Goal: Task Accomplishment & Management: Manage account settings

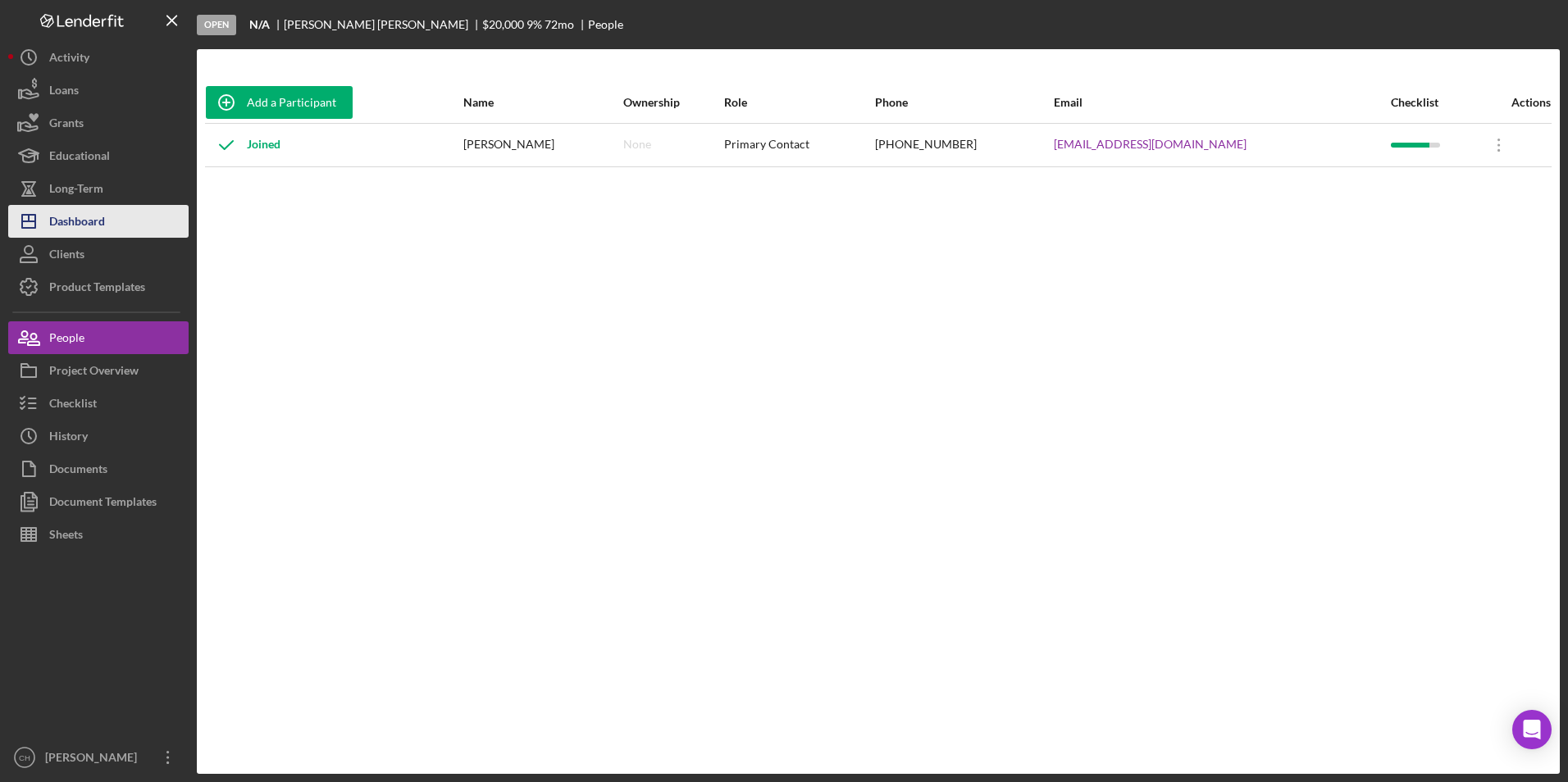
click at [96, 230] on div "Dashboard" at bounding box center [77, 224] width 56 height 37
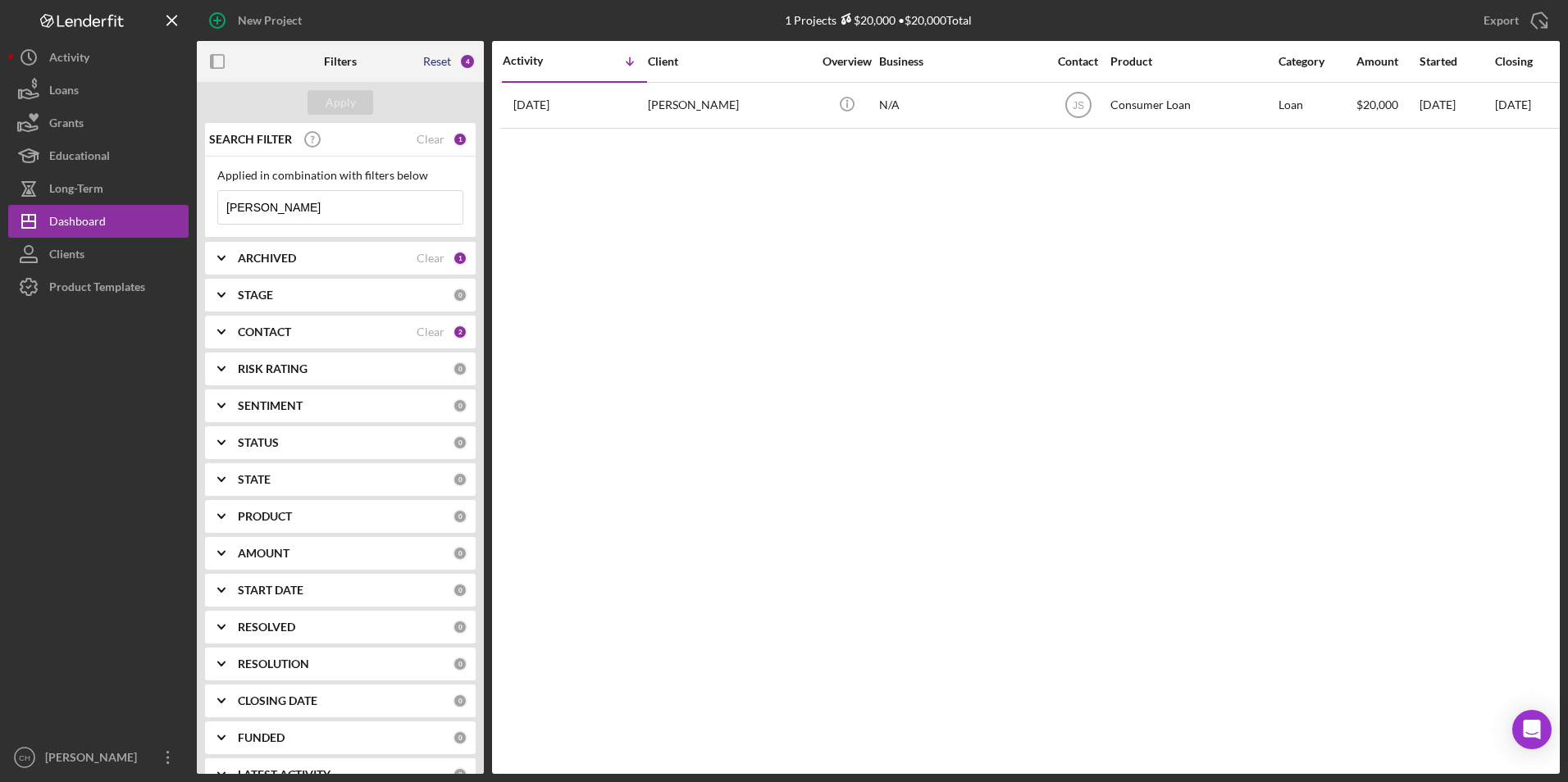
click at [441, 64] on div "Reset" at bounding box center [438, 62] width 28 height 13
click at [342, 107] on div "Apply" at bounding box center [341, 103] width 31 height 24
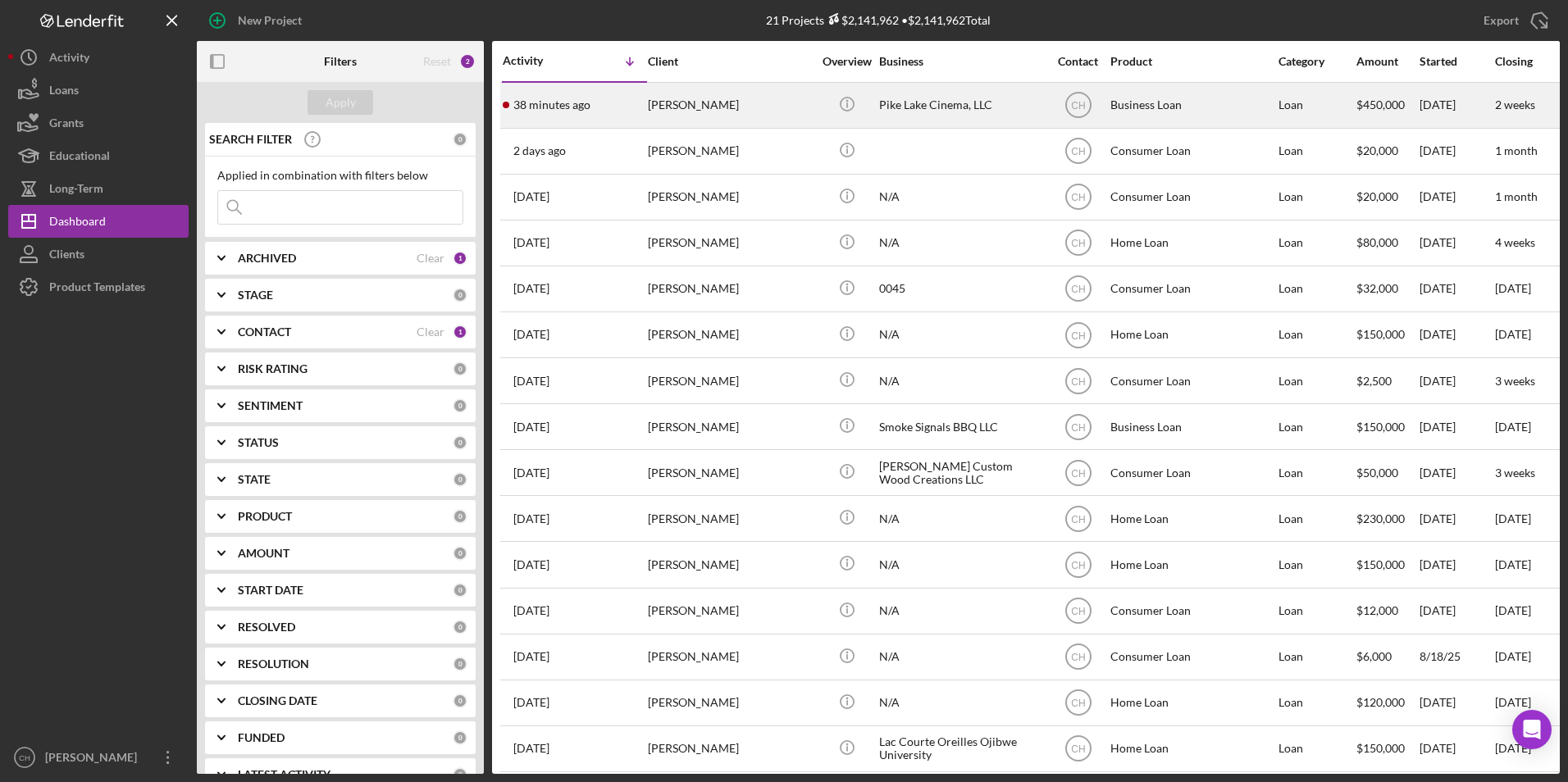
click at [680, 105] on div "[PERSON_NAME]" at bounding box center [730, 105] width 164 height 44
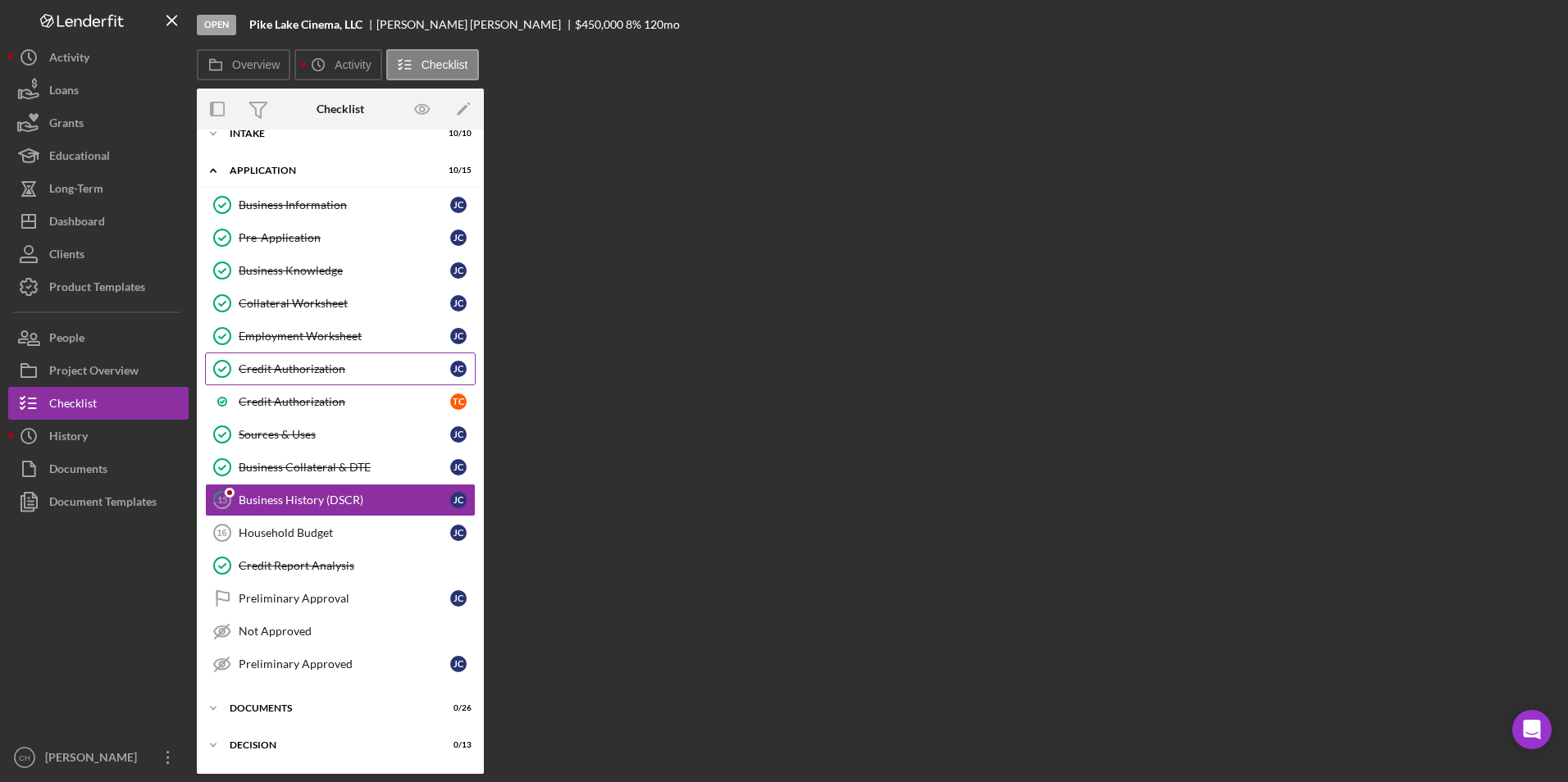
scroll to position [90, 0]
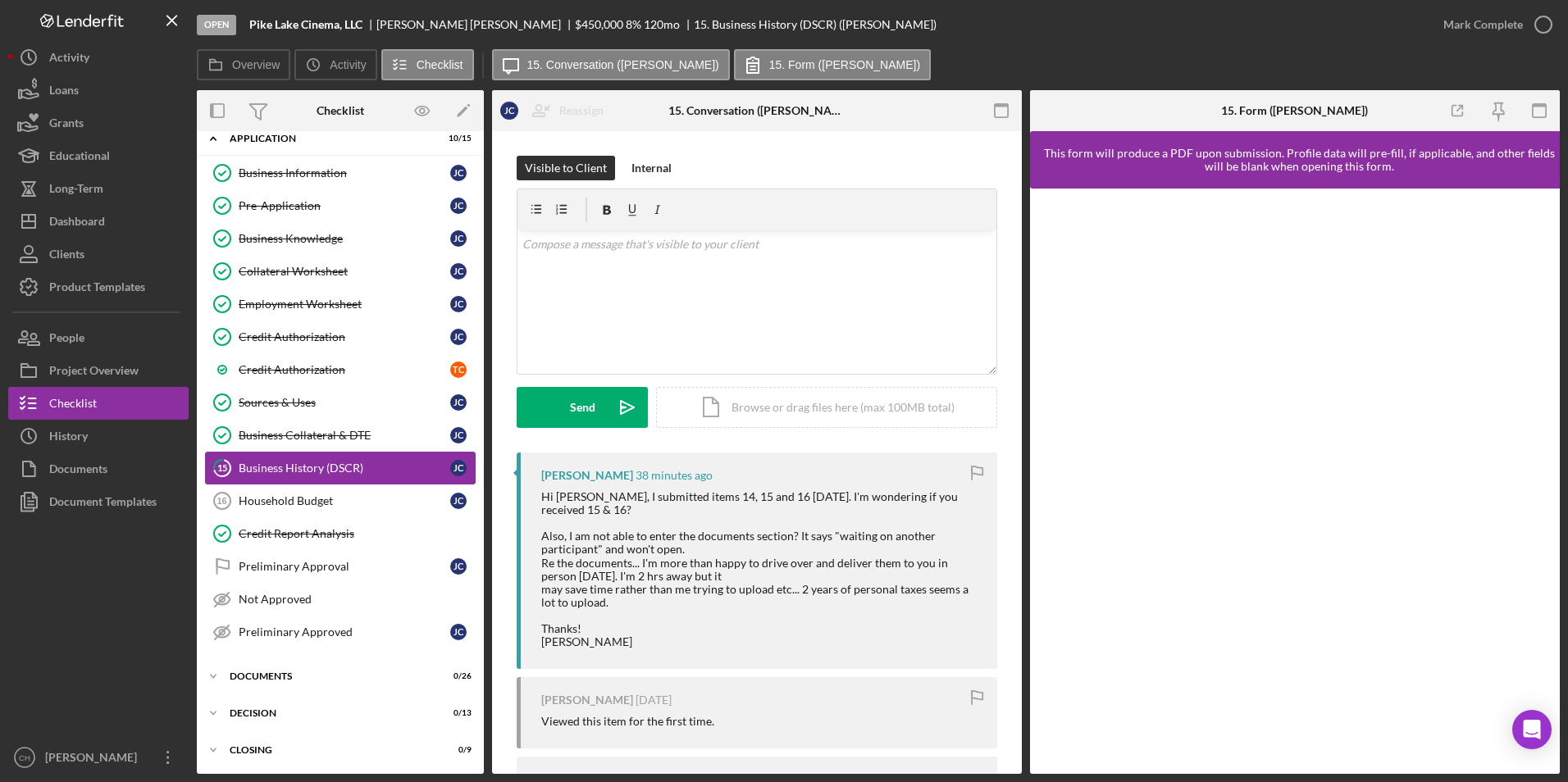
click at [273, 465] on div "Business History (DSCR)" at bounding box center [344, 468] width 212 height 13
click at [589, 259] on div "v Color teal Color pink Remove color Add row above Add row below Add column bef…" at bounding box center [757, 302] width 479 height 144
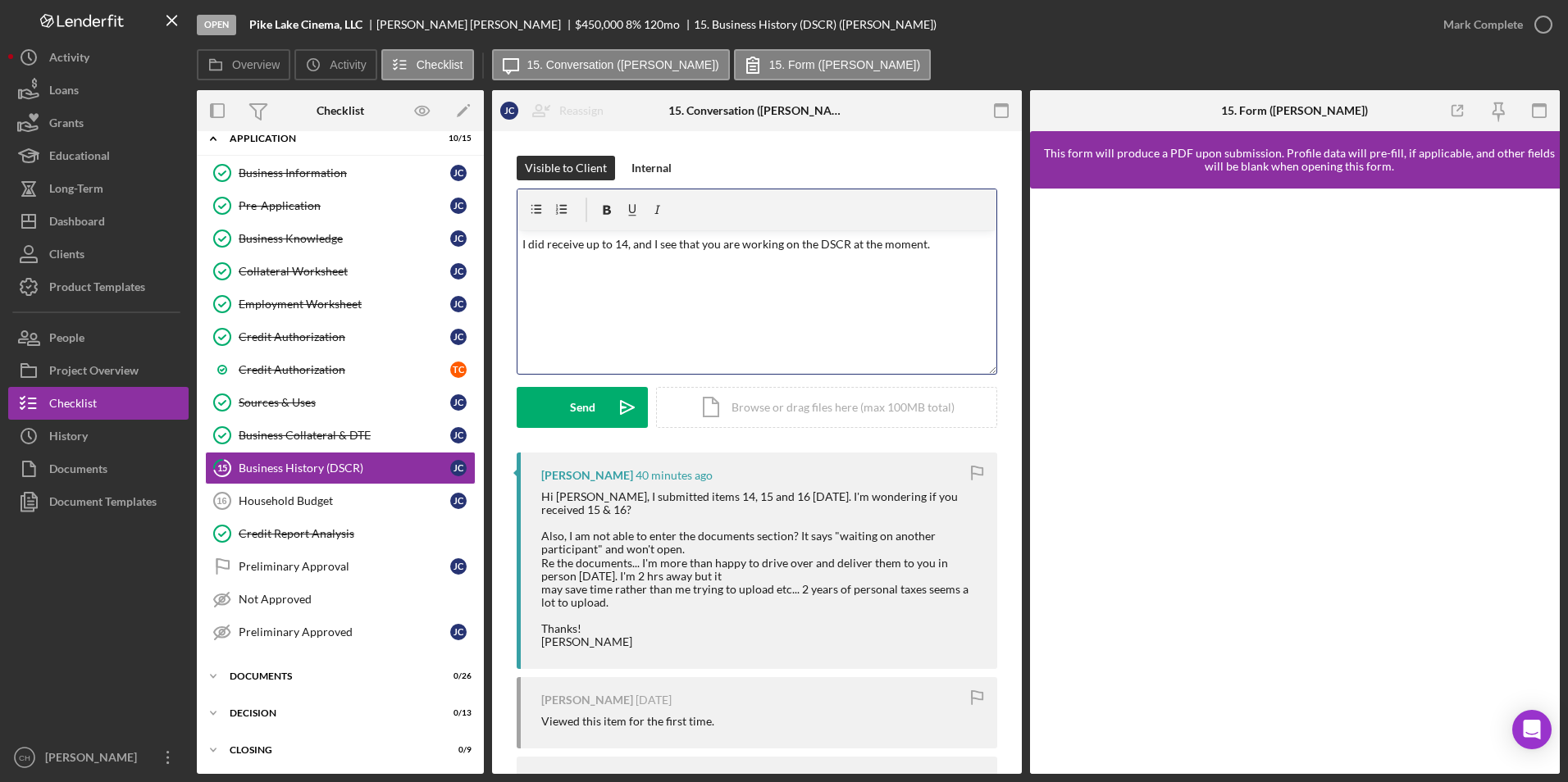
click at [564, 244] on p "I did receive up to 14, and I see that you are working on the DSCR at the momen…" at bounding box center [758, 244] width 470 height 18
click at [895, 244] on p "I received up to 14, and I see that you are currently working on the DSCR." at bounding box center [758, 244] width 470 height 18
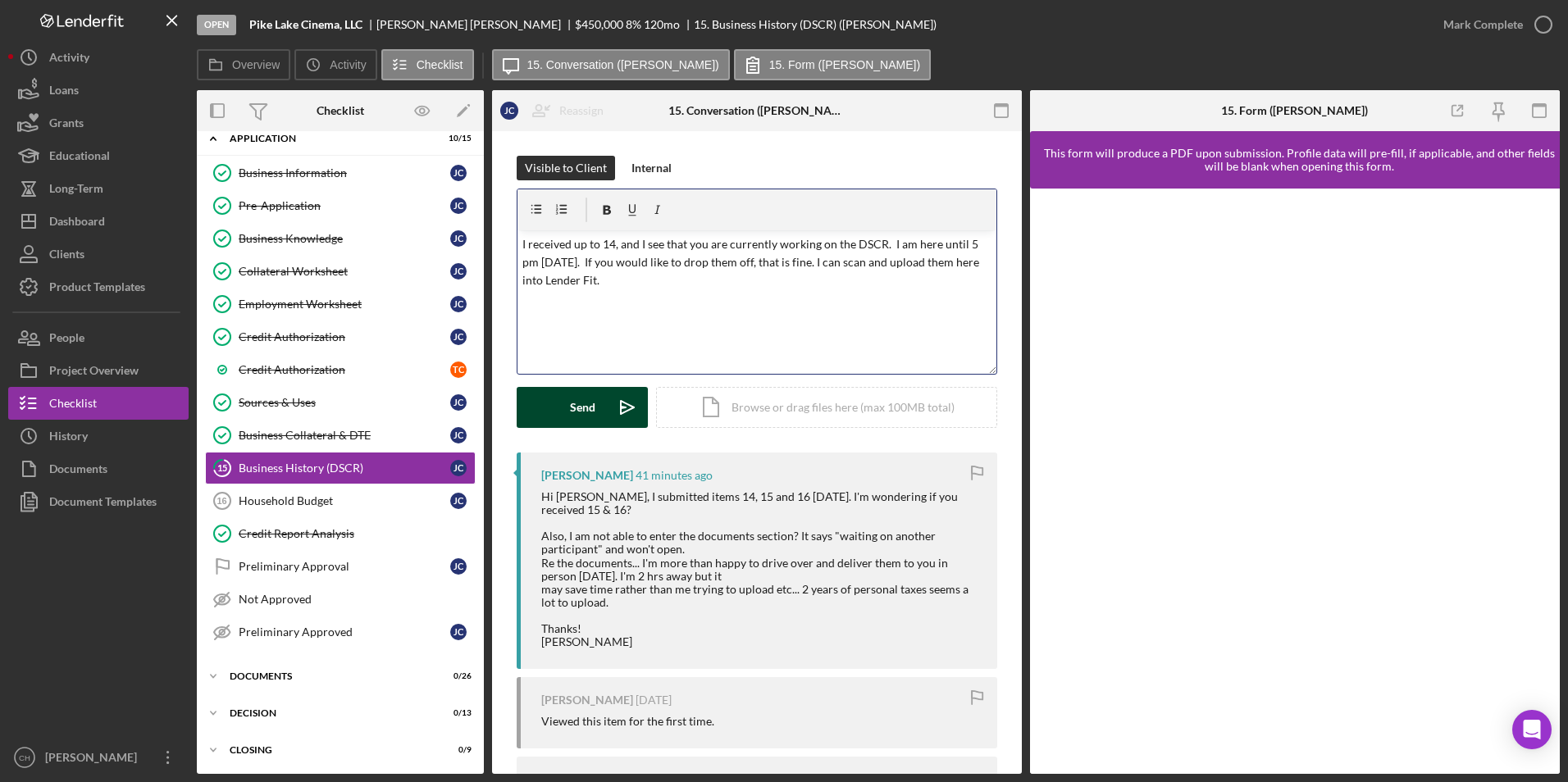
click at [581, 410] on div "Send" at bounding box center [582, 408] width 25 height 41
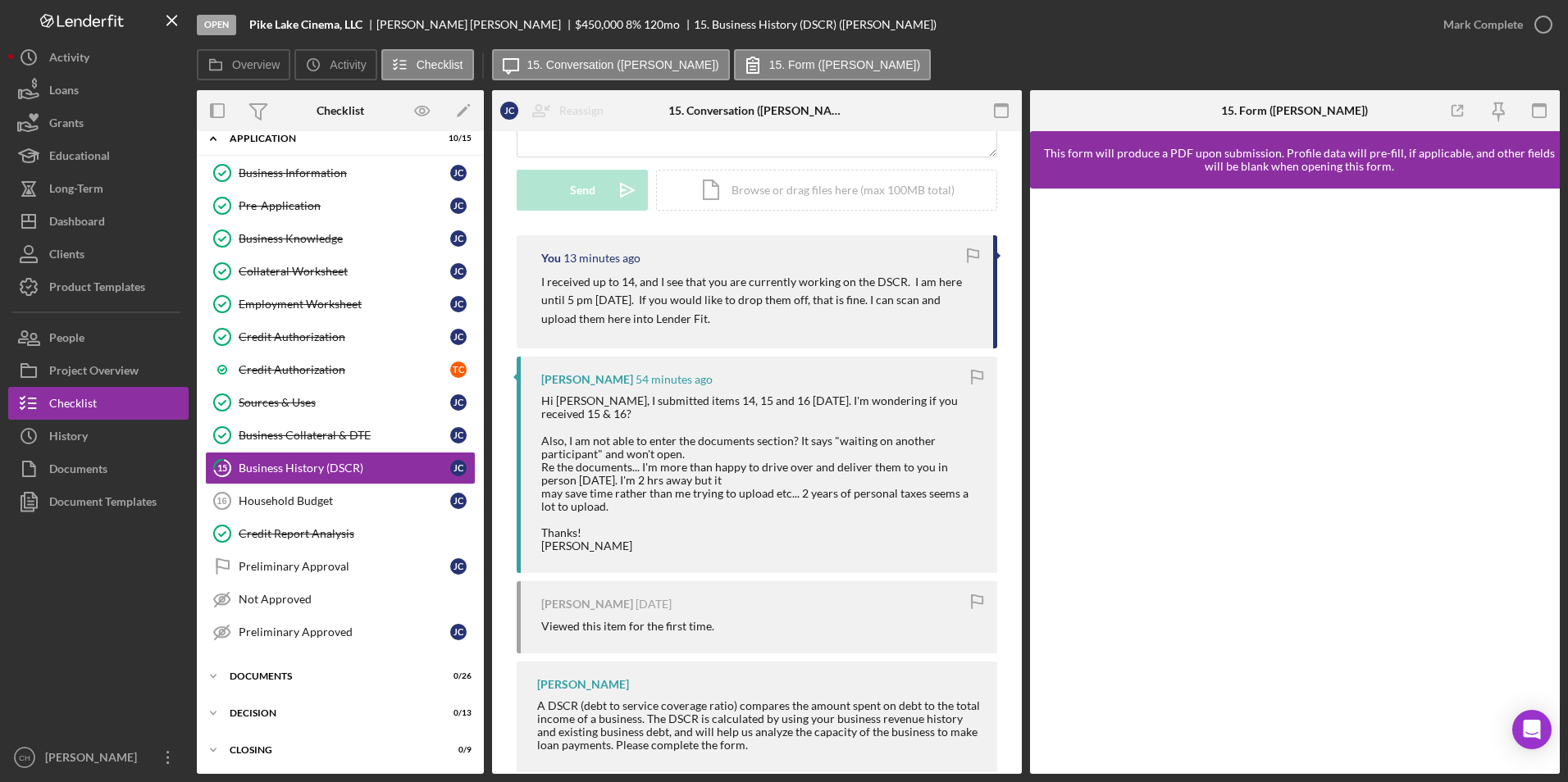
scroll to position [246, 0]
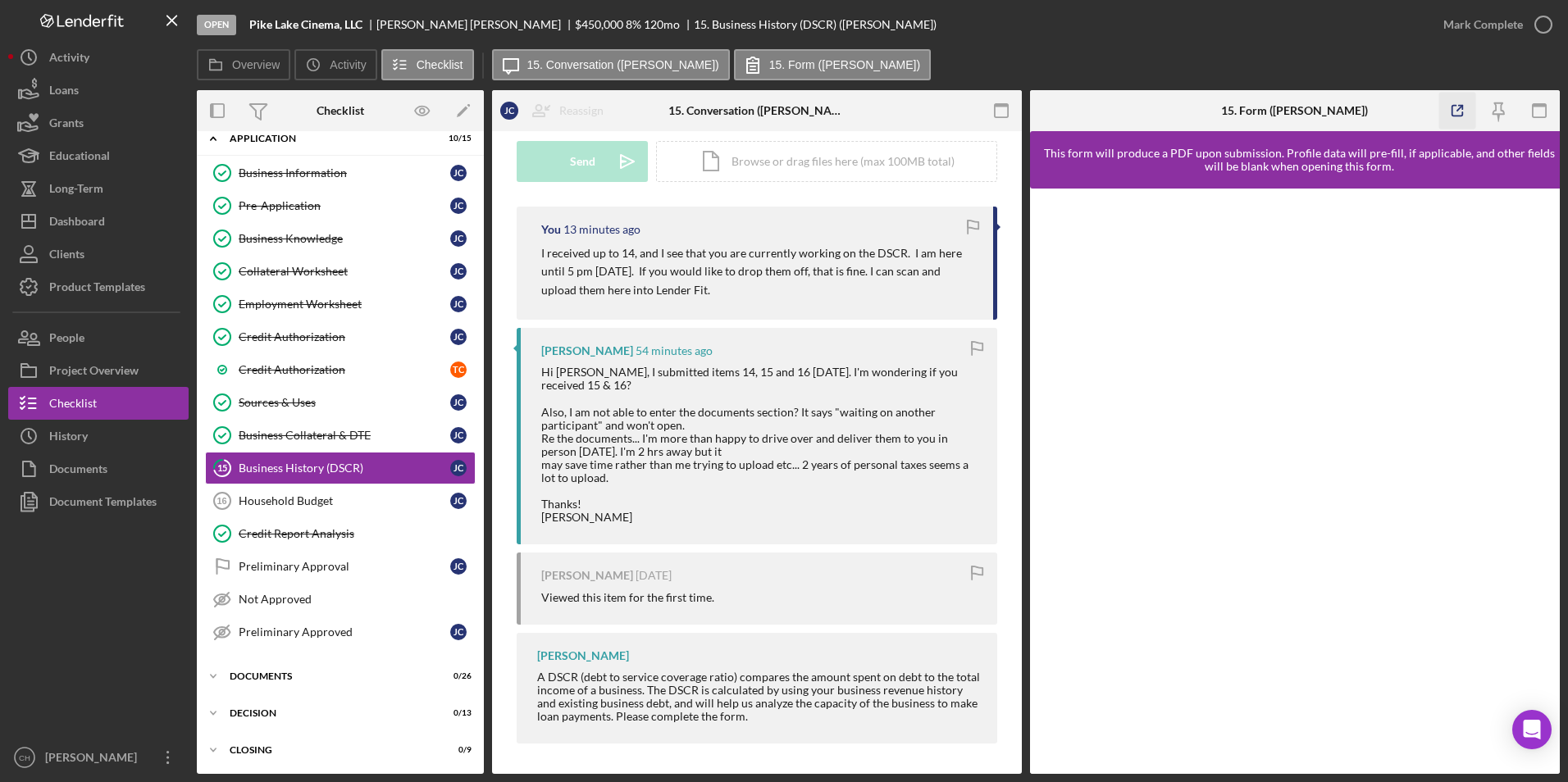
click at [1458, 112] on icon "button" at bounding box center [1458, 111] width 37 height 37
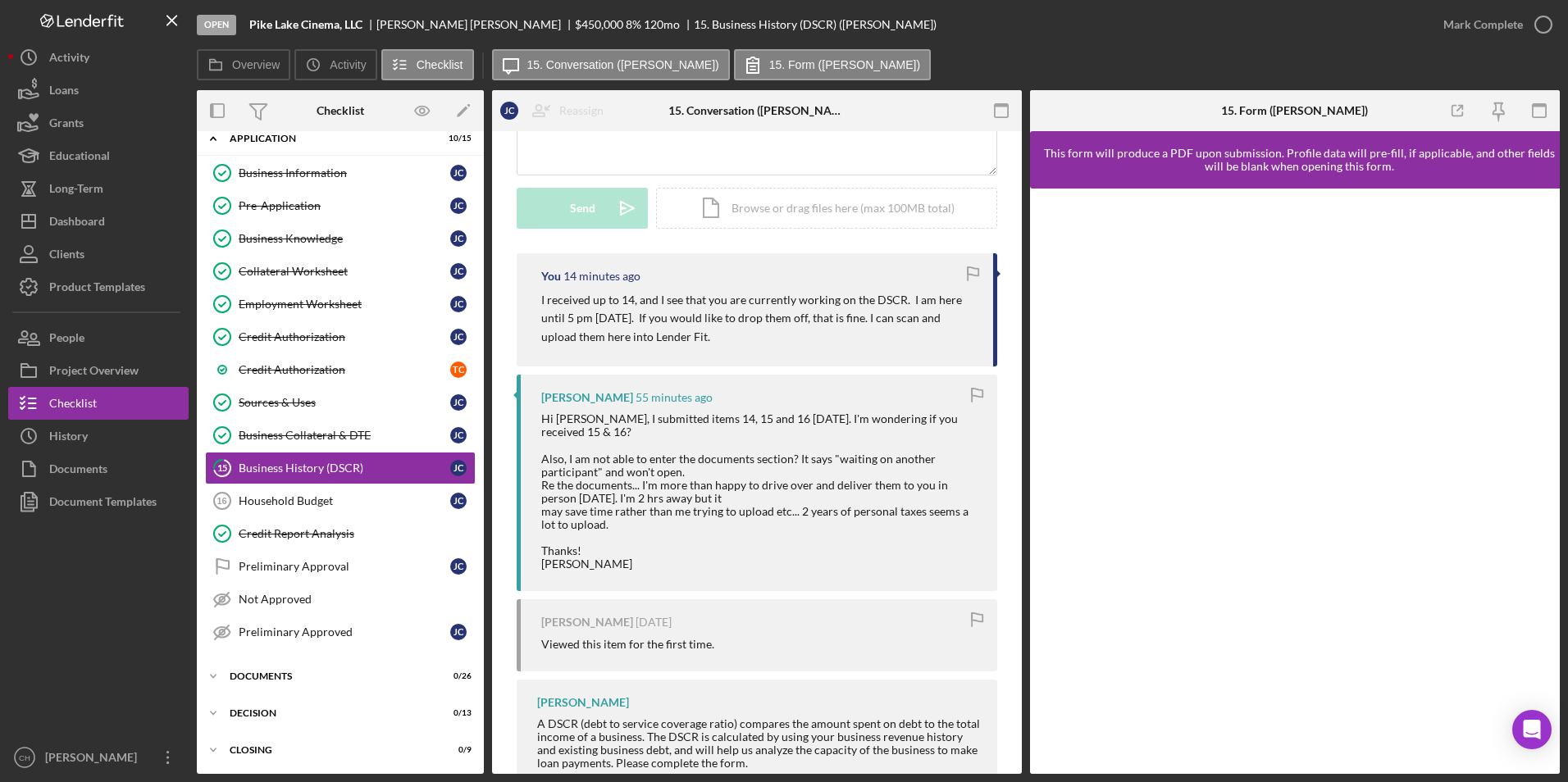
scroll to position [82, 0]
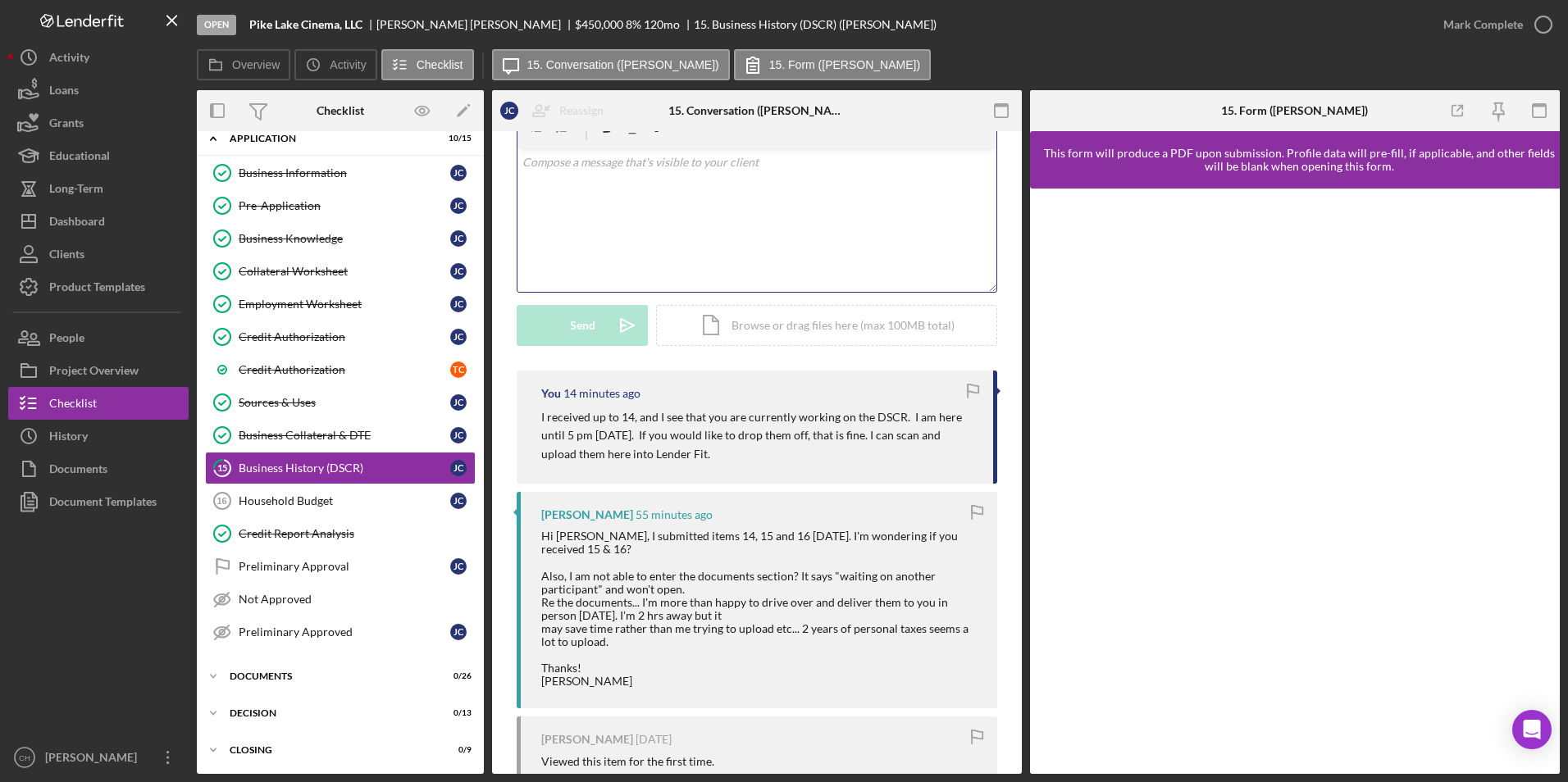
click at [581, 187] on div "v Color teal Color pink Remove color Add row above Add row below Add column bef…" at bounding box center [757, 220] width 479 height 144
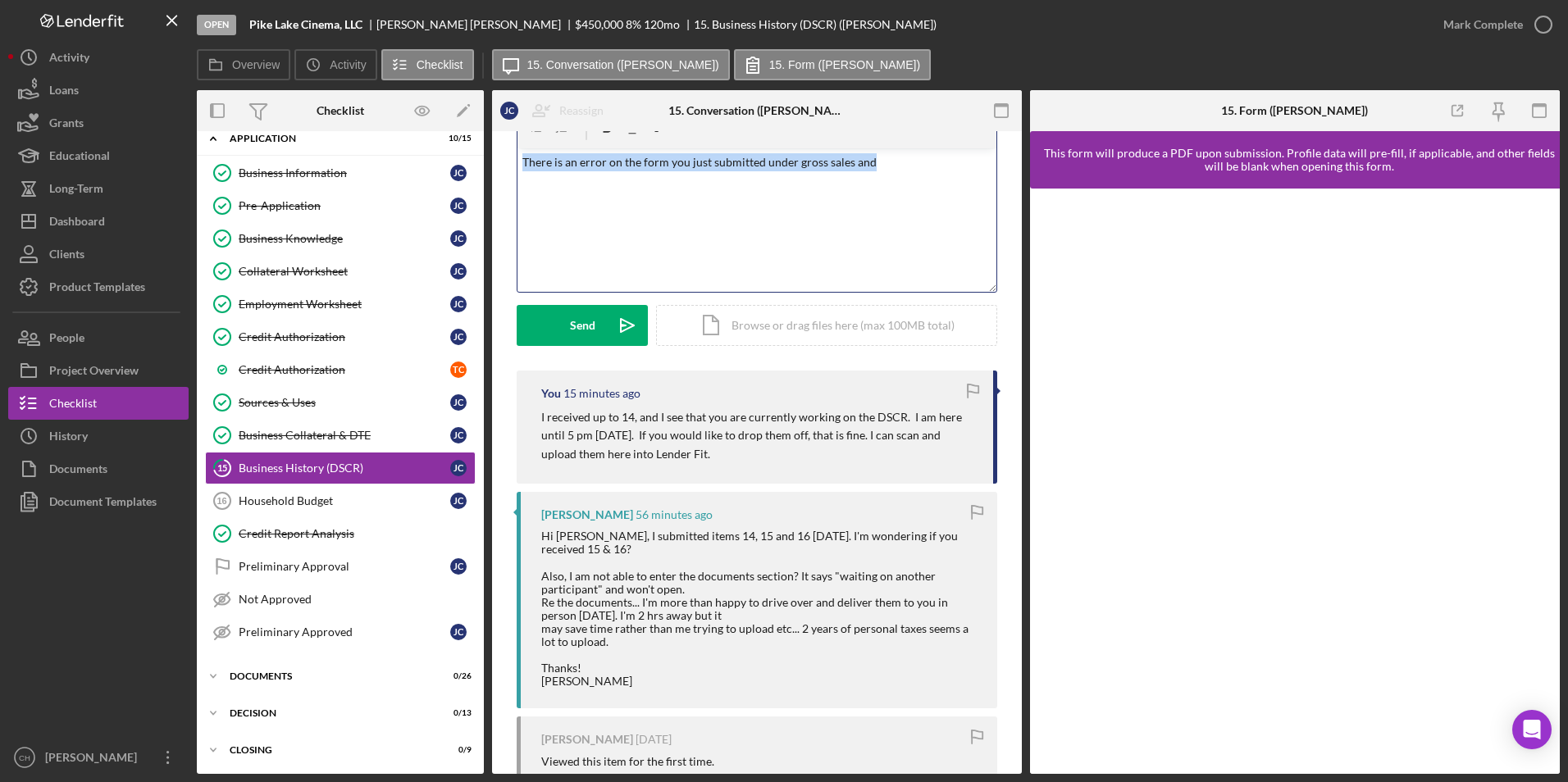
drag, startPoint x: 871, startPoint y: 159, endPoint x: 485, endPoint y: 160, distance: 386.0
click at [485, 160] on div "Overview Internal Workflow Stage Open Icon/Dropdown Arrow Archive (can unarchiv…" at bounding box center [878, 432] width 1364 height 684
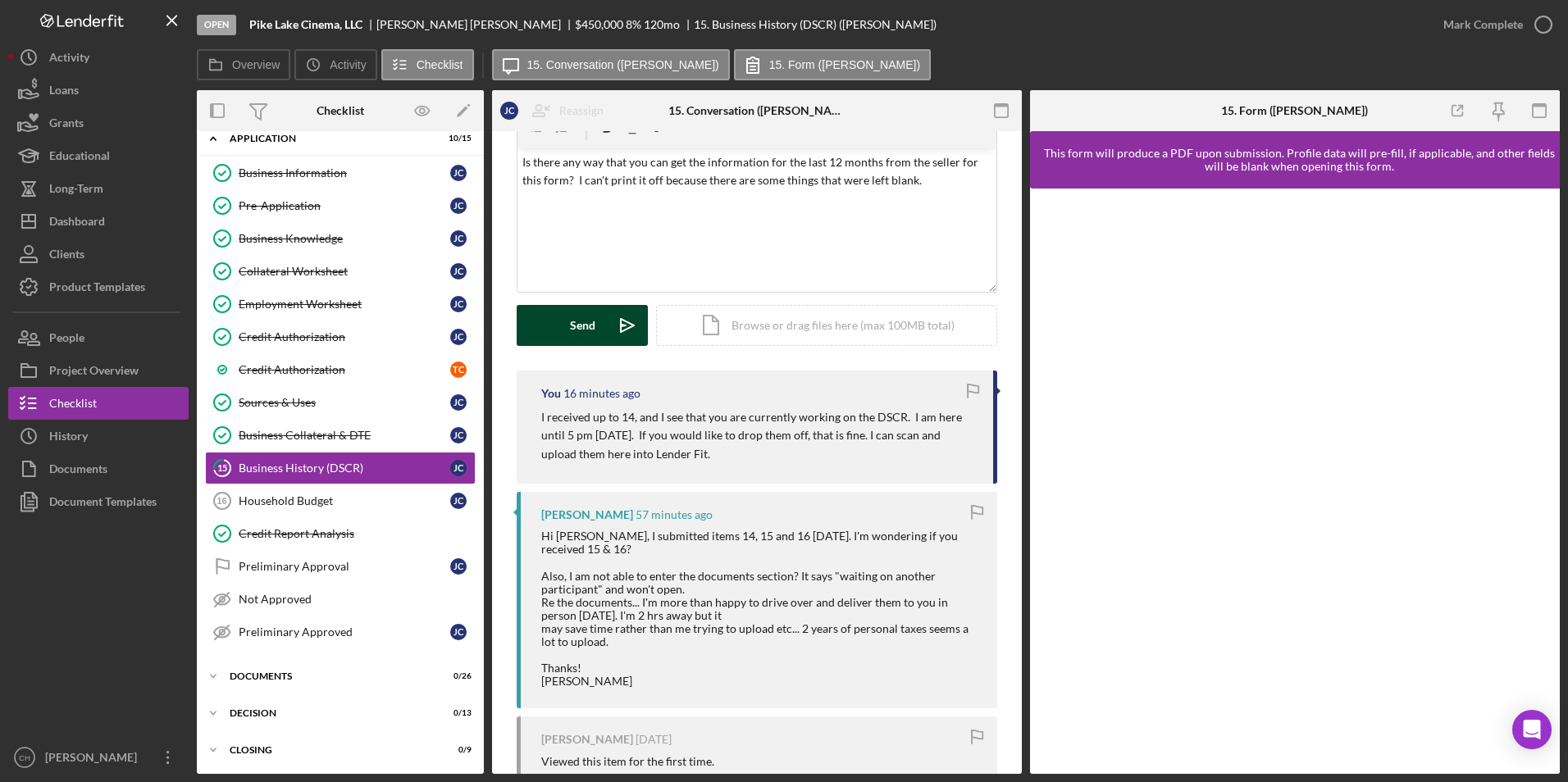
click at [559, 328] on button "Send Icon/icon-invite-send" at bounding box center [582, 326] width 132 height 41
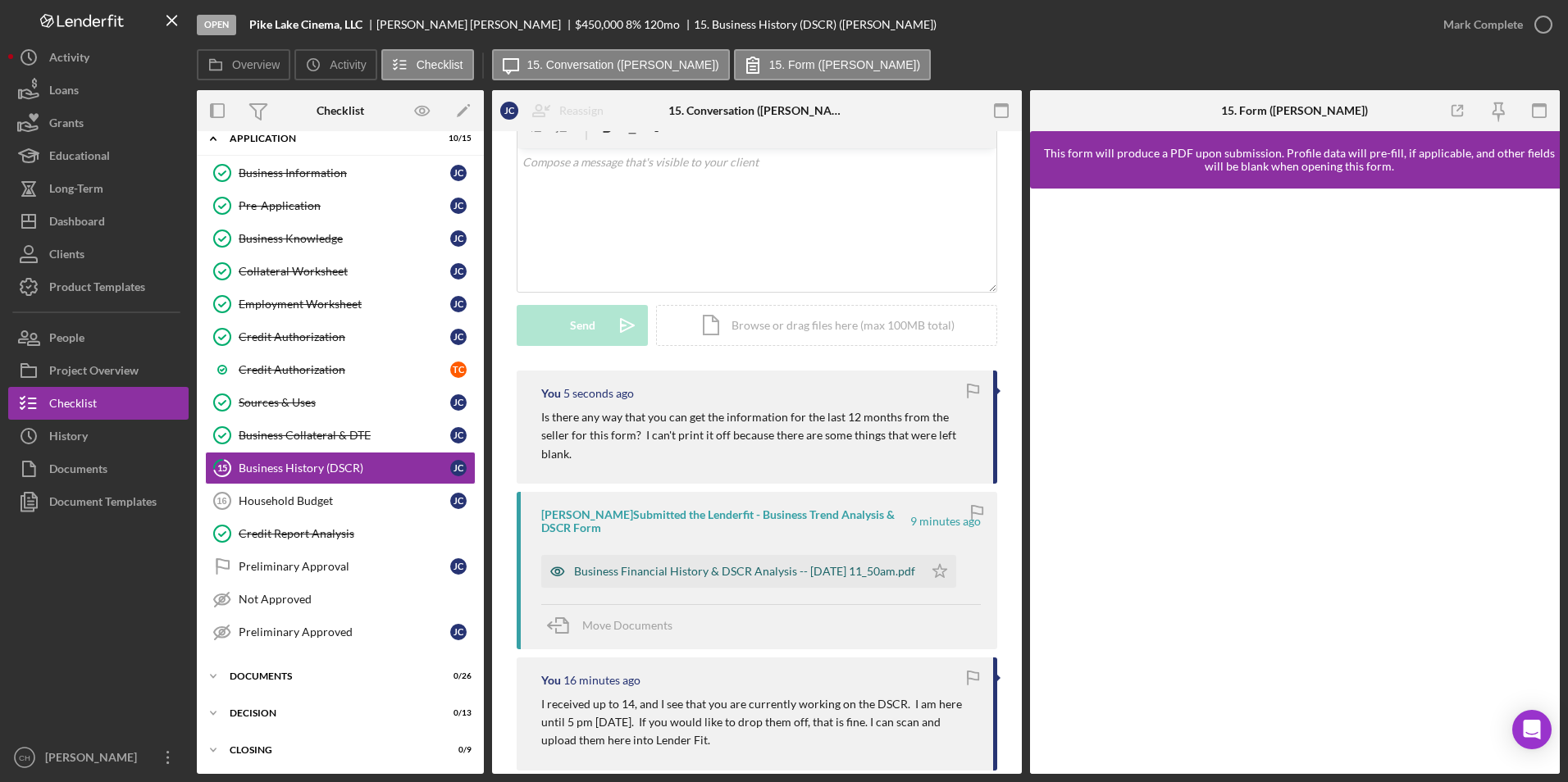
click at [656, 566] on div "Business Financial History & DSCR Analysis -- [DATE] 11_50am.pdf" at bounding box center [745, 572] width 342 height 13
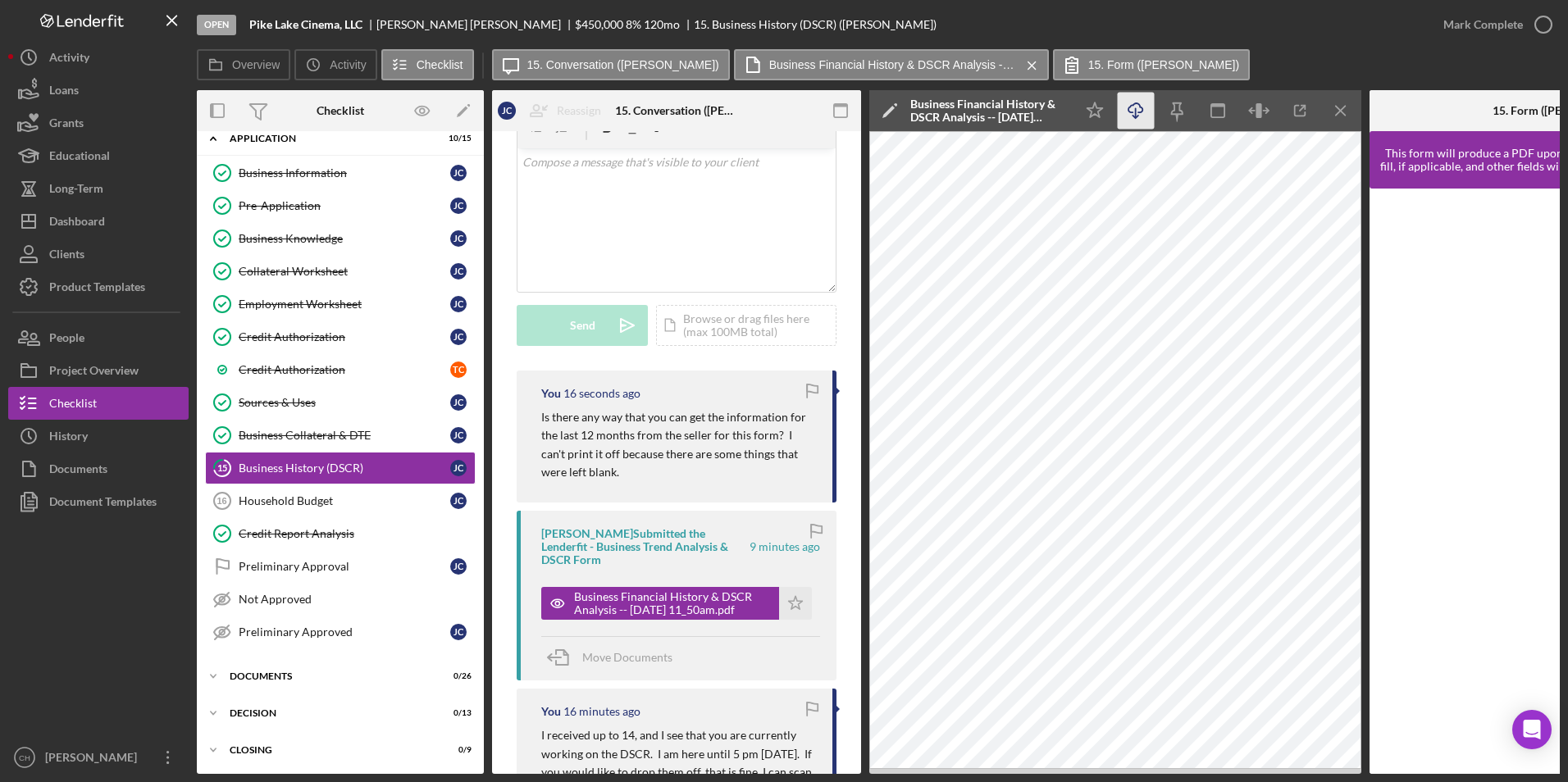
click at [1146, 107] on icon "Icon/Download" at bounding box center [1137, 111] width 37 height 37
click at [571, 160] on p at bounding box center [677, 161] width 309 height 18
click at [790, 607] on polygon "button" at bounding box center [796, 603] width 14 height 13
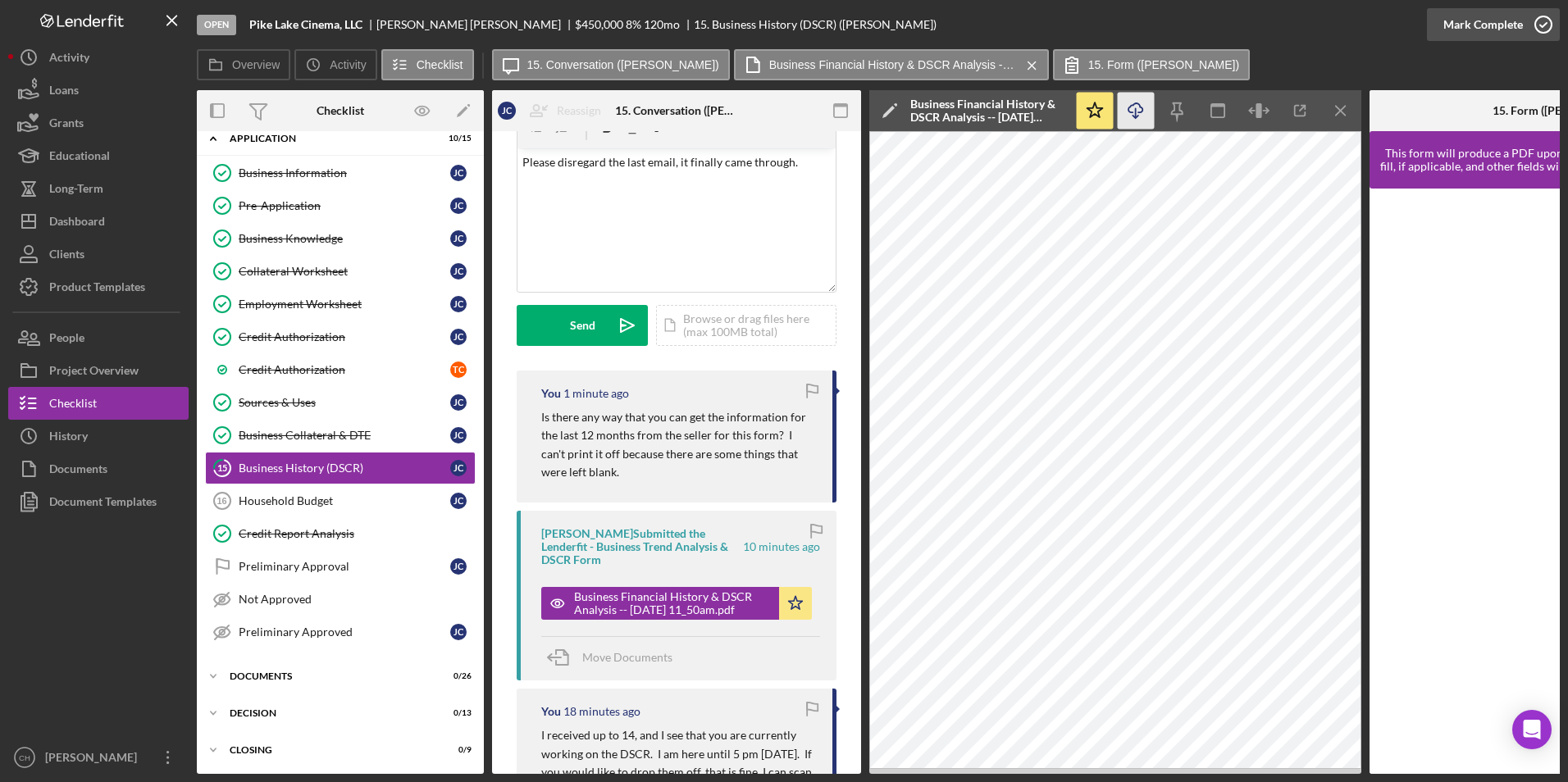
click at [1494, 15] on div "Mark Complete" at bounding box center [1483, 24] width 79 height 33
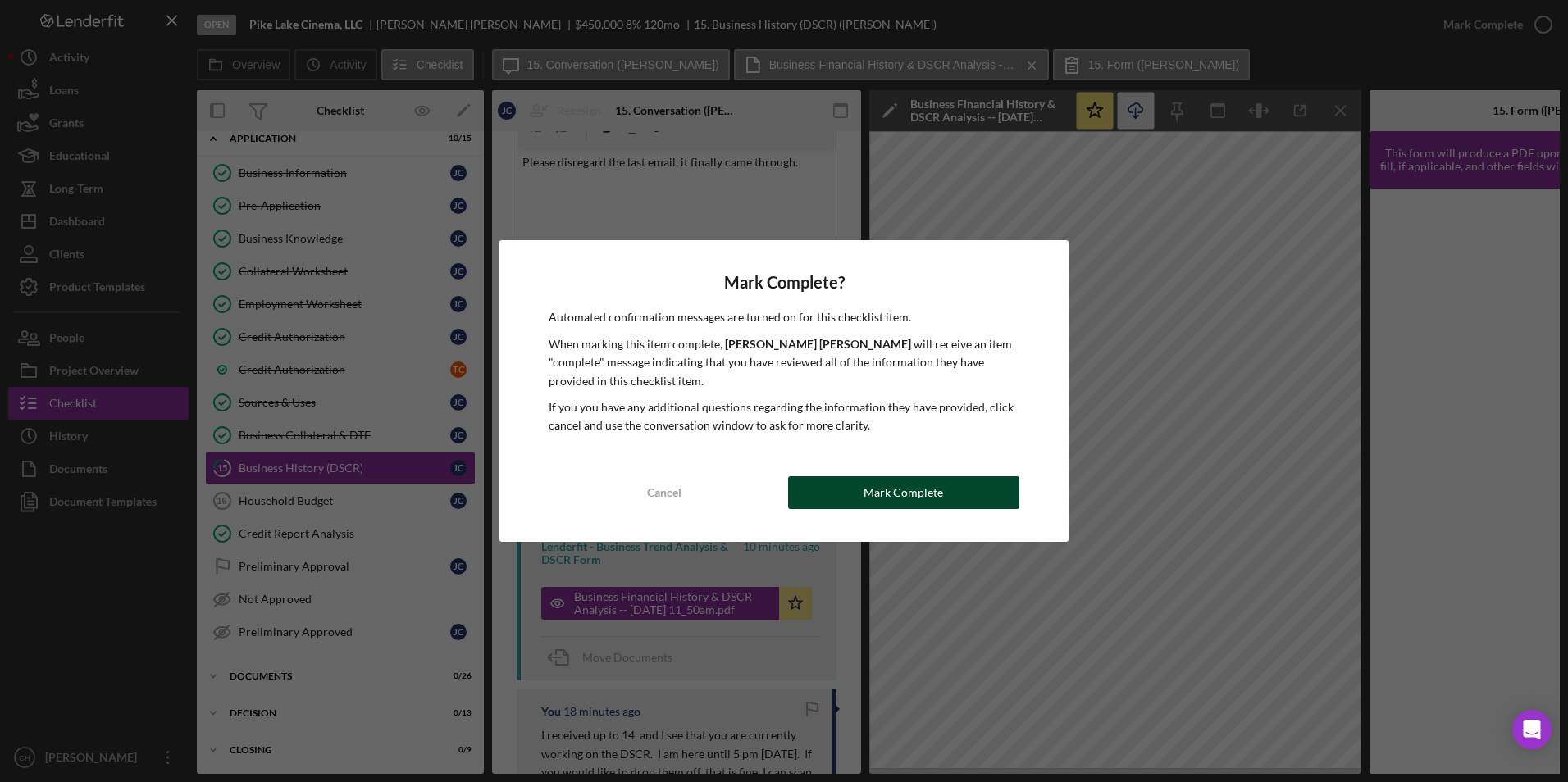
click at [892, 490] on div "Mark Complete" at bounding box center [903, 493] width 79 height 33
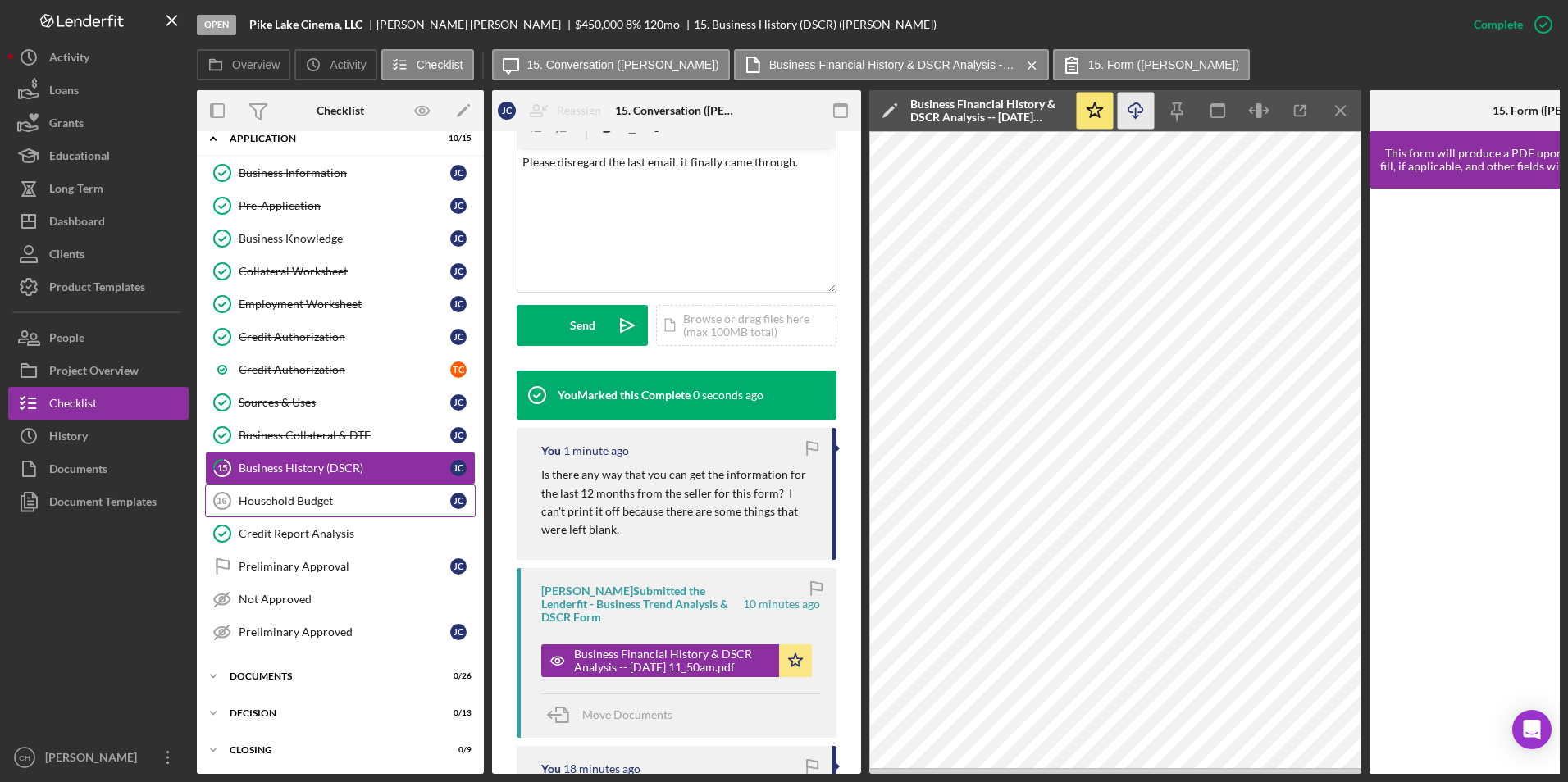
scroll to position [326, 0]
